Goal: Task Accomplishment & Management: Use online tool/utility

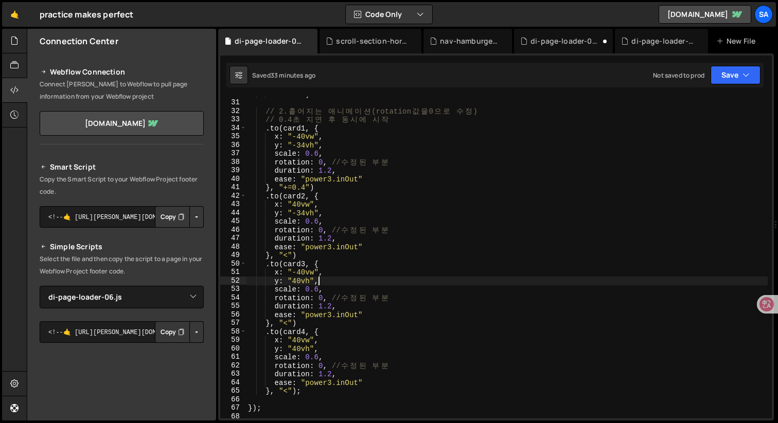
select select "45473"
click at [391, 207] on div ""-=0.1" ) // 2. 흩 어 지 는 애 니 메 이 션 (rotation 값 을 0 으 로 수 정 ) // 0.4 초 지 연 후 동 시 …" at bounding box center [507, 259] width 522 height 339
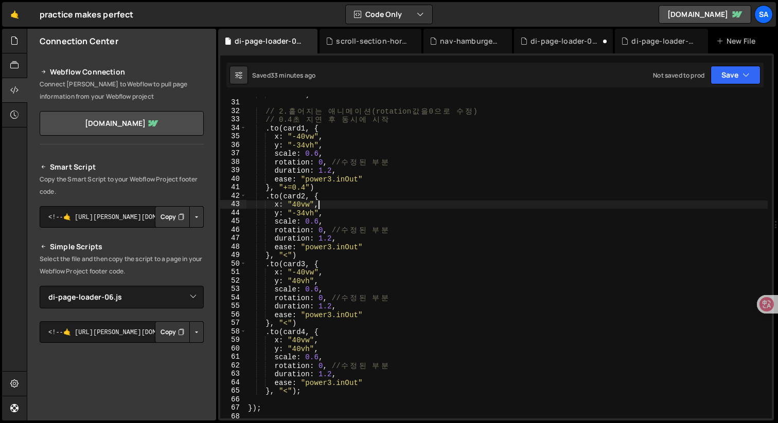
scroll to position [0, 1]
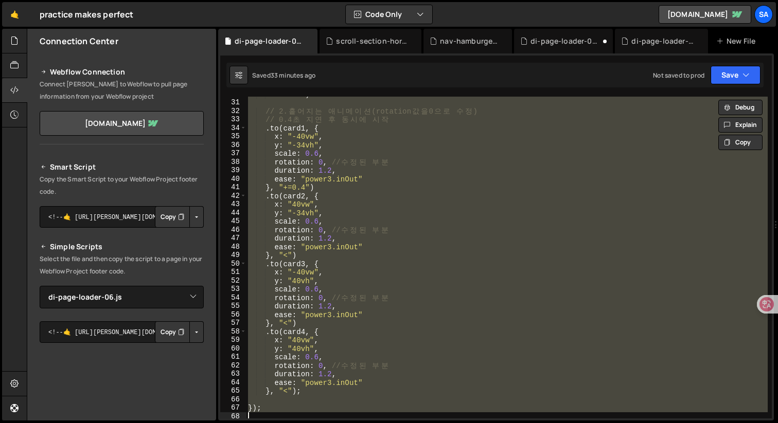
type textarea "</script>```"
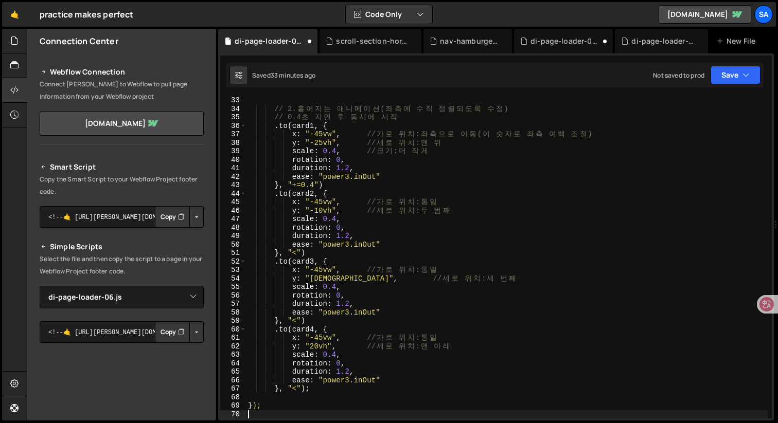
scroll to position [0, 0]
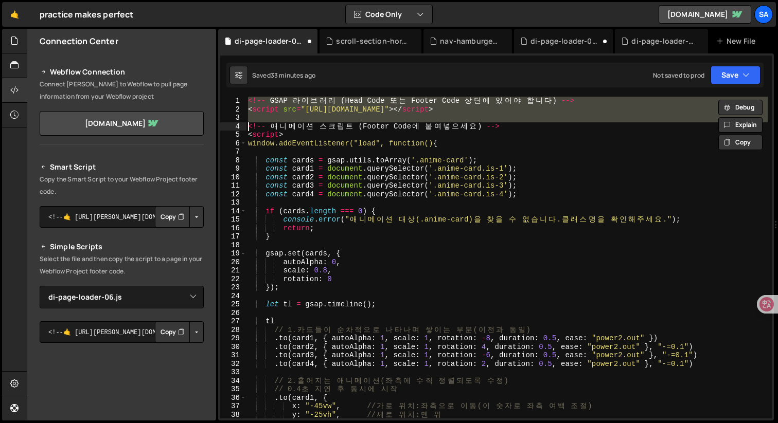
type textarea "<!-- 애니메이션 스크립트 (Footer Code에 붙여넣으세요) --> <script>"
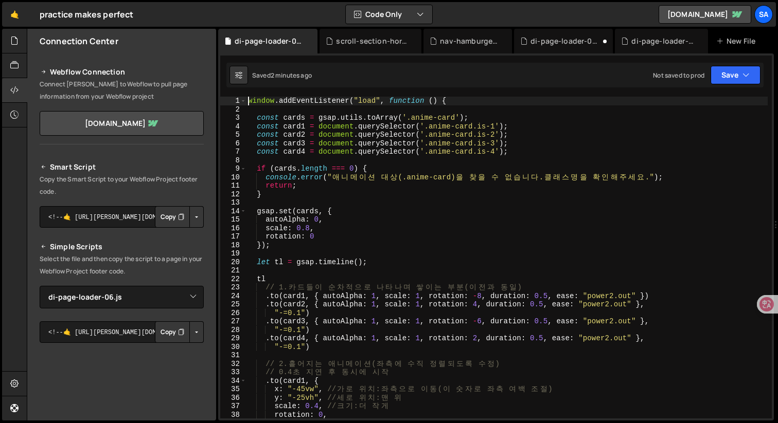
click at [507, 275] on div "window . addEventListener ( "load" , function ( ) { const cards = gsap . utils …" at bounding box center [507, 266] width 522 height 339
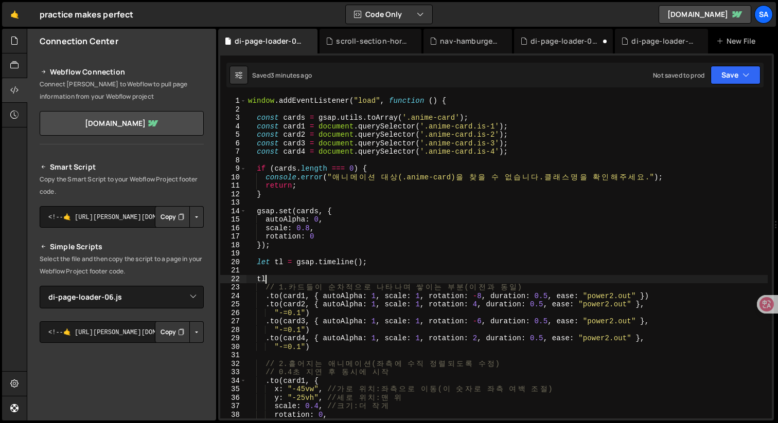
click at [528, 222] on div "window . addEventListener ( "load" , function ( ) { const cards = gsap . utils …" at bounding box center [507, 266] width 522 height 339
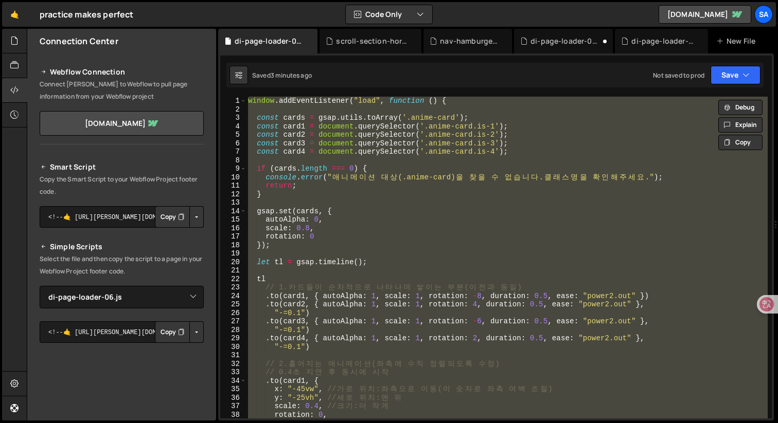
paste textarea "</script>"
type textarea "</script>"
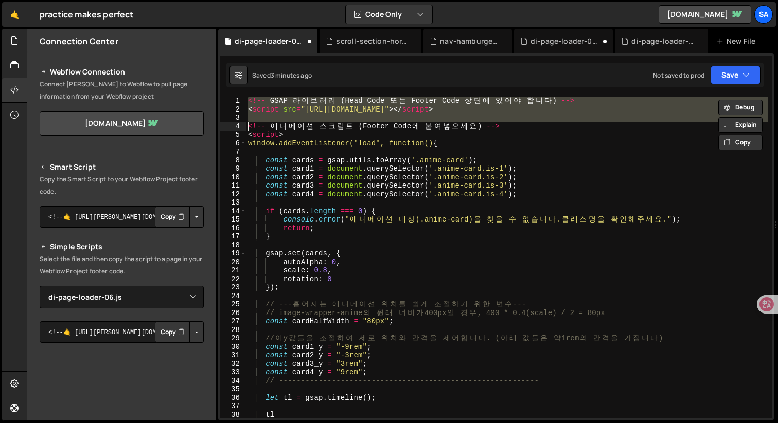
type textarea "<!-- 애니메이션 스크립트 (Footer Code에 붙여넣으세요) --> <script>"
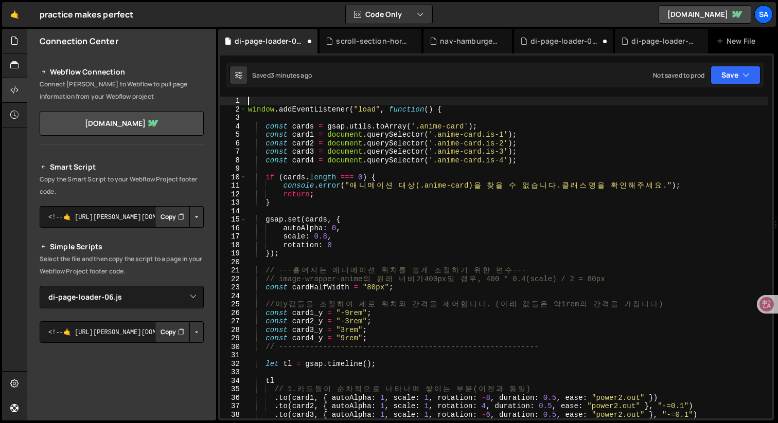
type textarea "window.addEventListener("load", function () {"
